Goal: Entertainment & Leisure: Browse casually

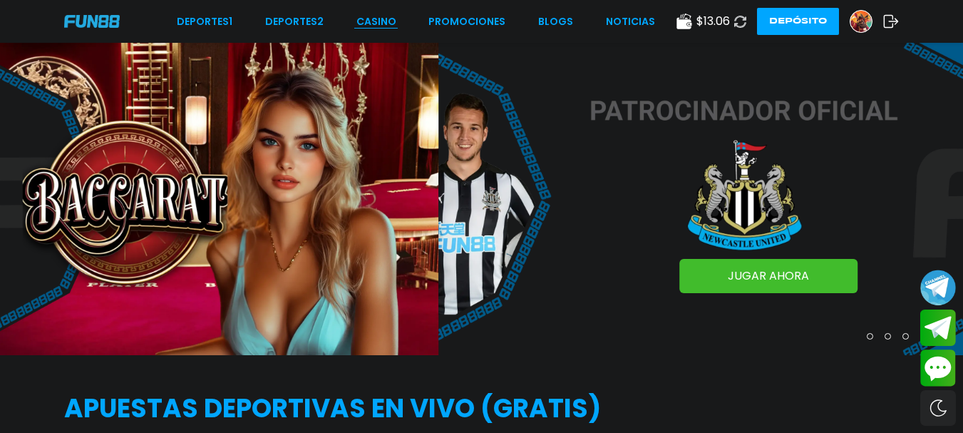
click at [381, 26] on link "CASINO" at bounding box center [376, 21] width 40 height 15
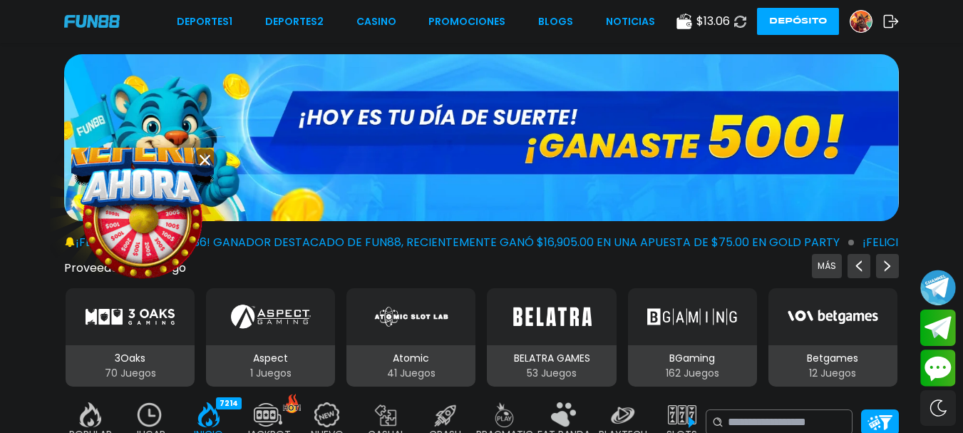
scroll to position [214, 0]
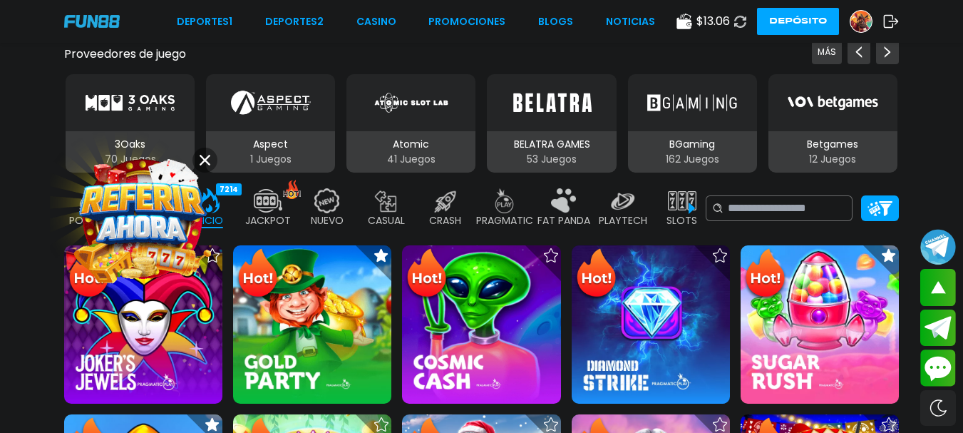
click at [206, 155] on icon at bounding box center [205, 160] width 11 height 11
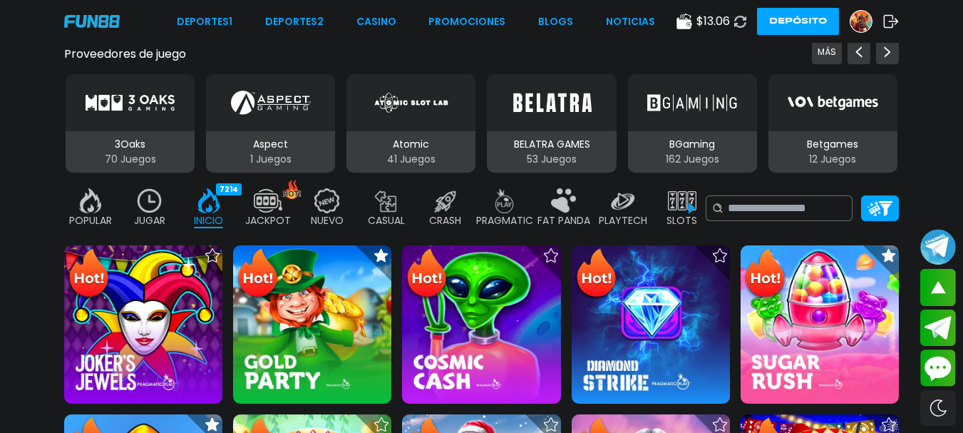
click at [149, 196] on img at bounding box center [149, 200] width 29 height 25
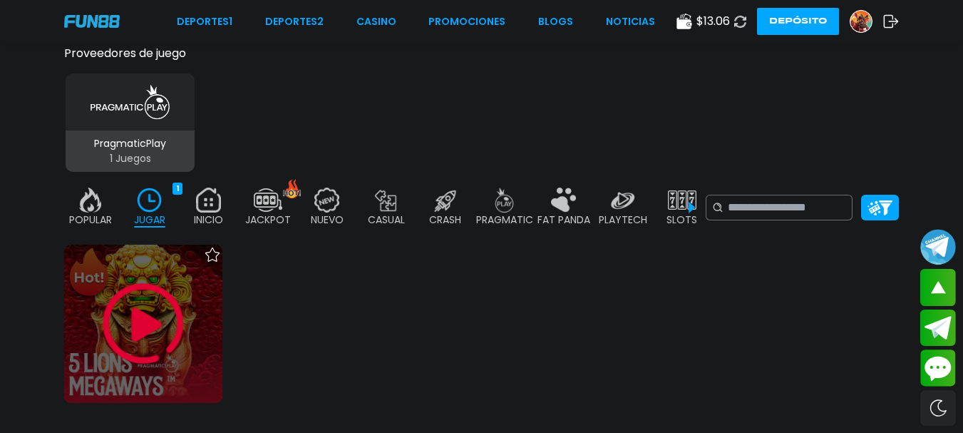
scroll to position [356, 0]
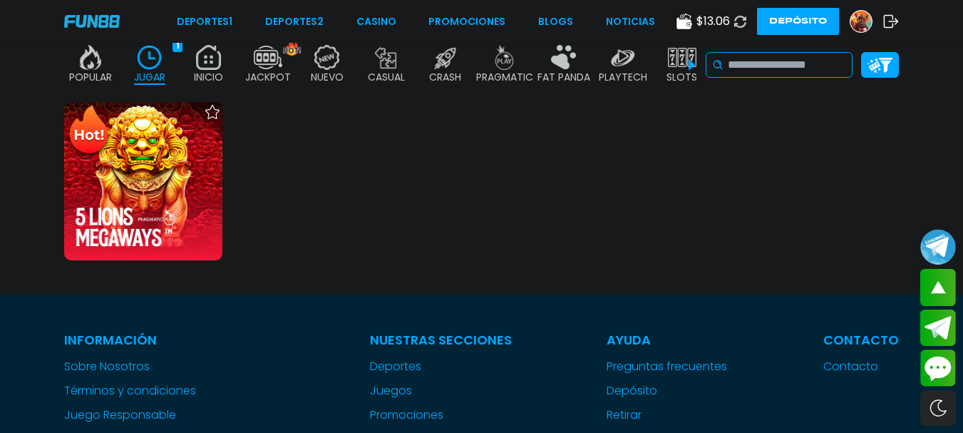
click at [780, 70] on input at bounding box center [787, 64] width 118 height 17
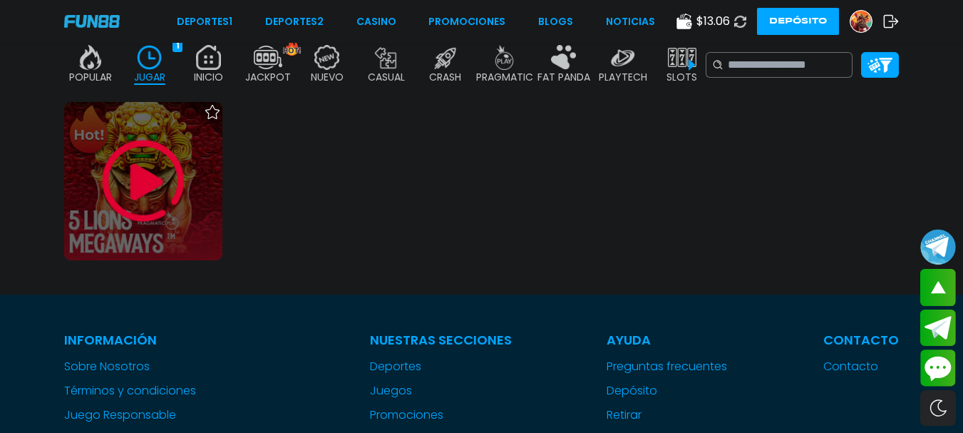
click at [144, 183] on img at bounding box center [144, 181] width 86 height 86
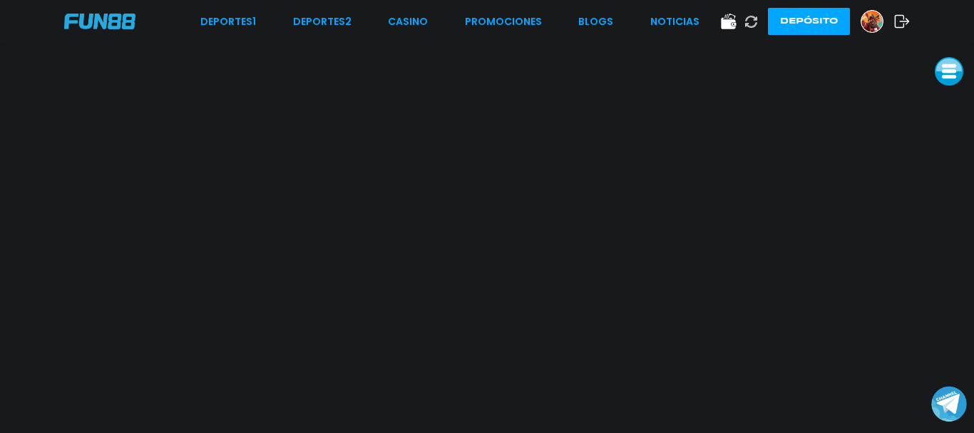
click at [906, 21] on icon at bounding box center [902, 21] width 16 height 14
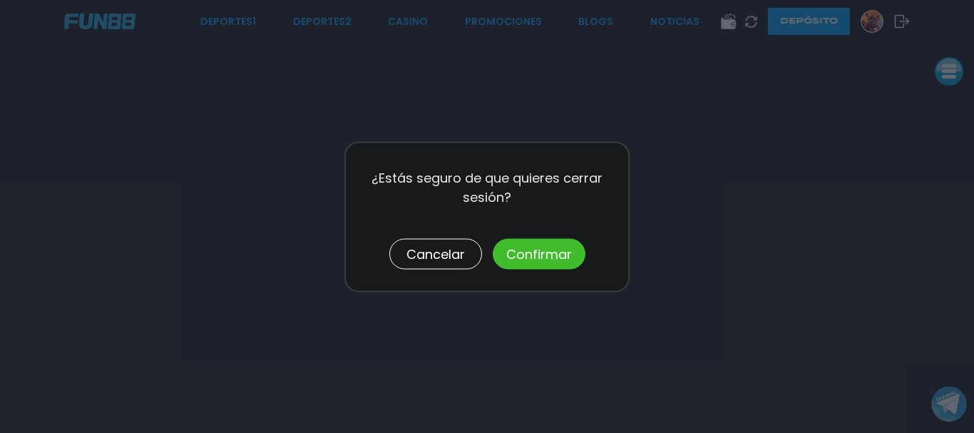
click at [507, 242] on button "Confirmar" at bounding box center [539, 253] width 93 height 31
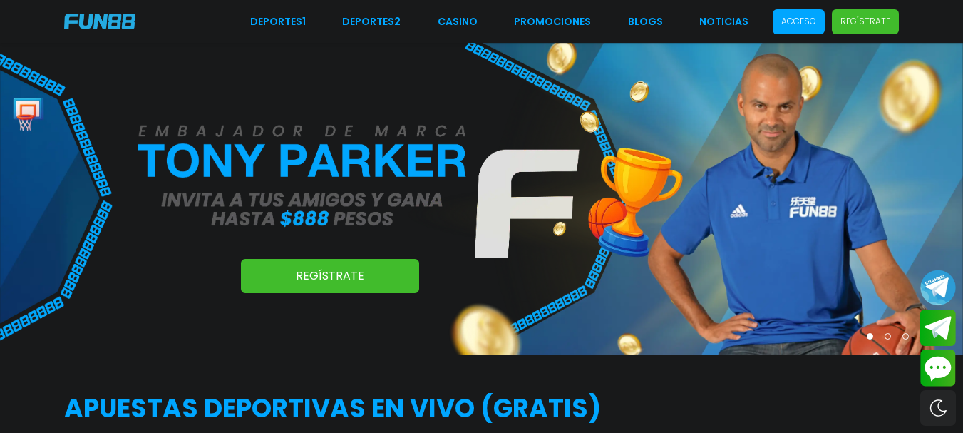
click at [805, 20] on p "Acceso" at bounding box center [798, 21] width 35 height 13
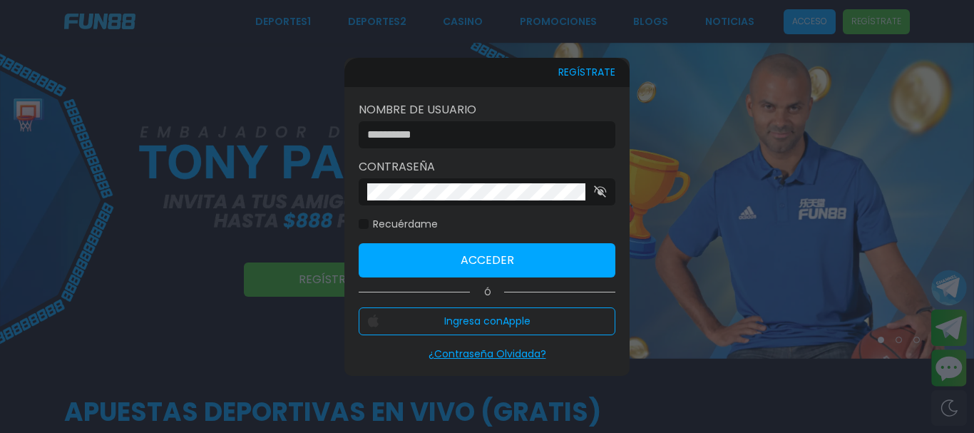
click at [461, 127] on input at bounding box center [482, 134] width 231 height 17
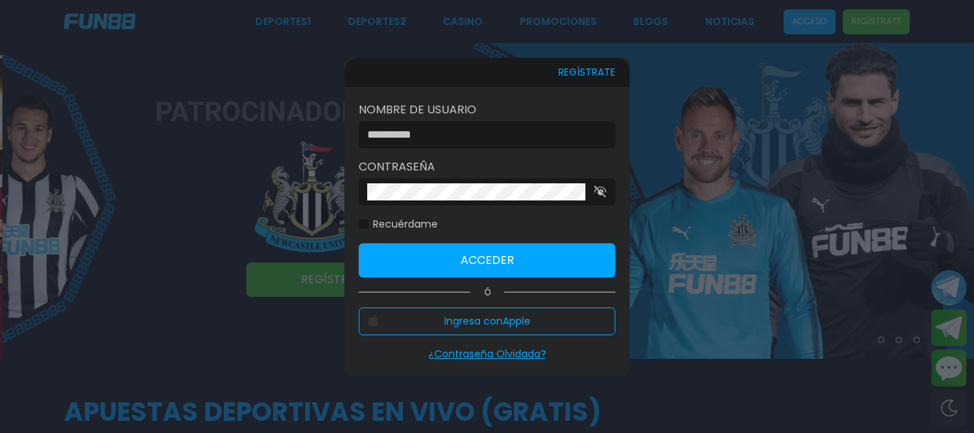
type input "**********"
click button "Acceder" at bounding box center [487, 260] width 257 height 34
